Goal: Task Accomplishment & Management: Manage account settings

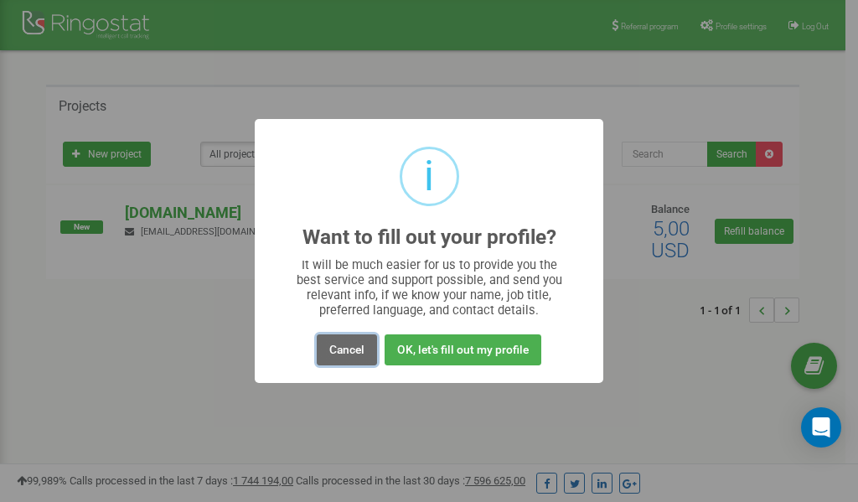
click at [363, 354] on button "Cancel" at bounding box center [347, 349] width 60 height 31
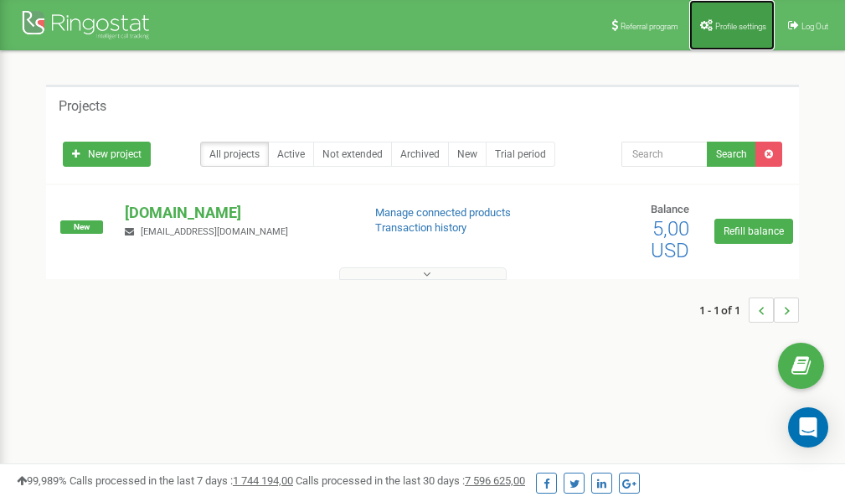
click at [729, 25] on span "Profile settings" at bounding box center [740, 26] width 51 height 9
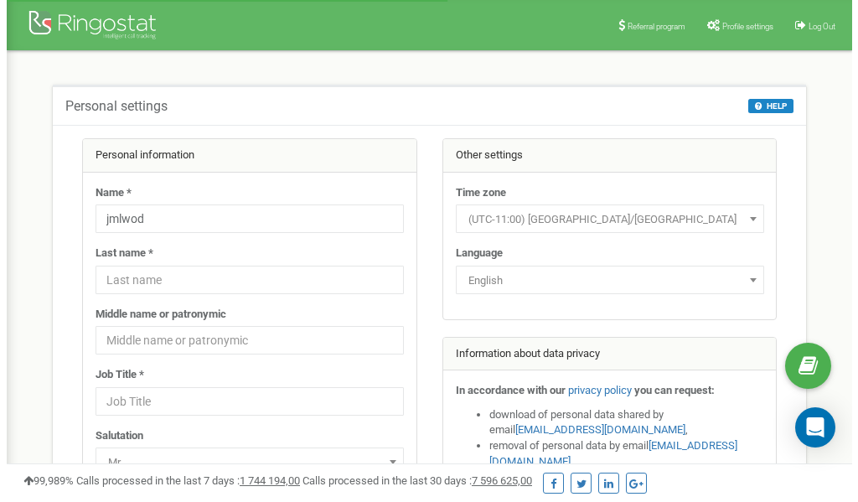
scroll to position [84, 0]
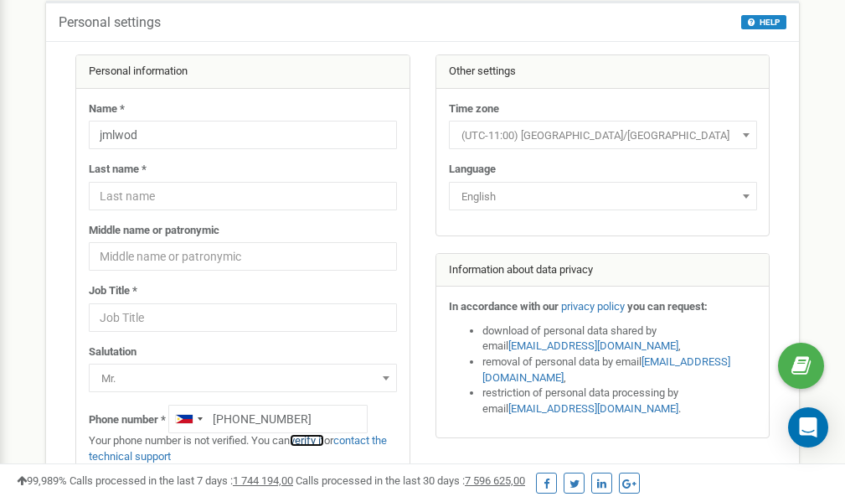
click at [314, 441] on link "verify it" at bounding box center [307, 440] width 34 height 13
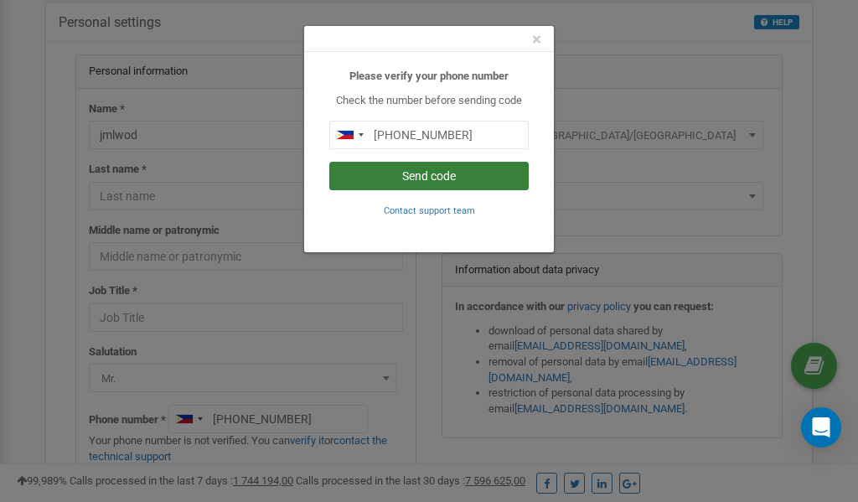
click at [451, 174] on button "Send code" at bounding box center [428, 176] width 199 height 28
